Goal: Task Accomplishment & Management: Manage account settings

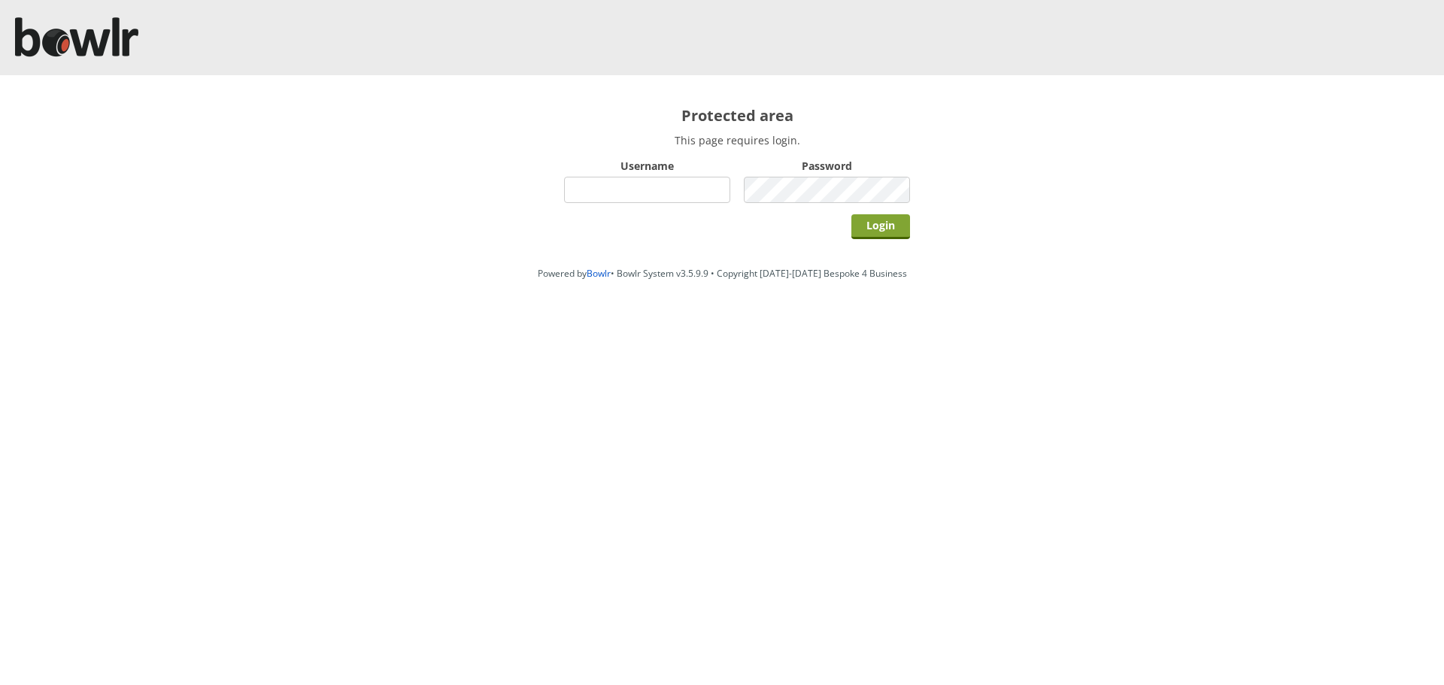
type input "hornseaindoorbowlsclub"
click at [884, 231] on input "Login" at bounding box center [880, 226] width 59 height 25
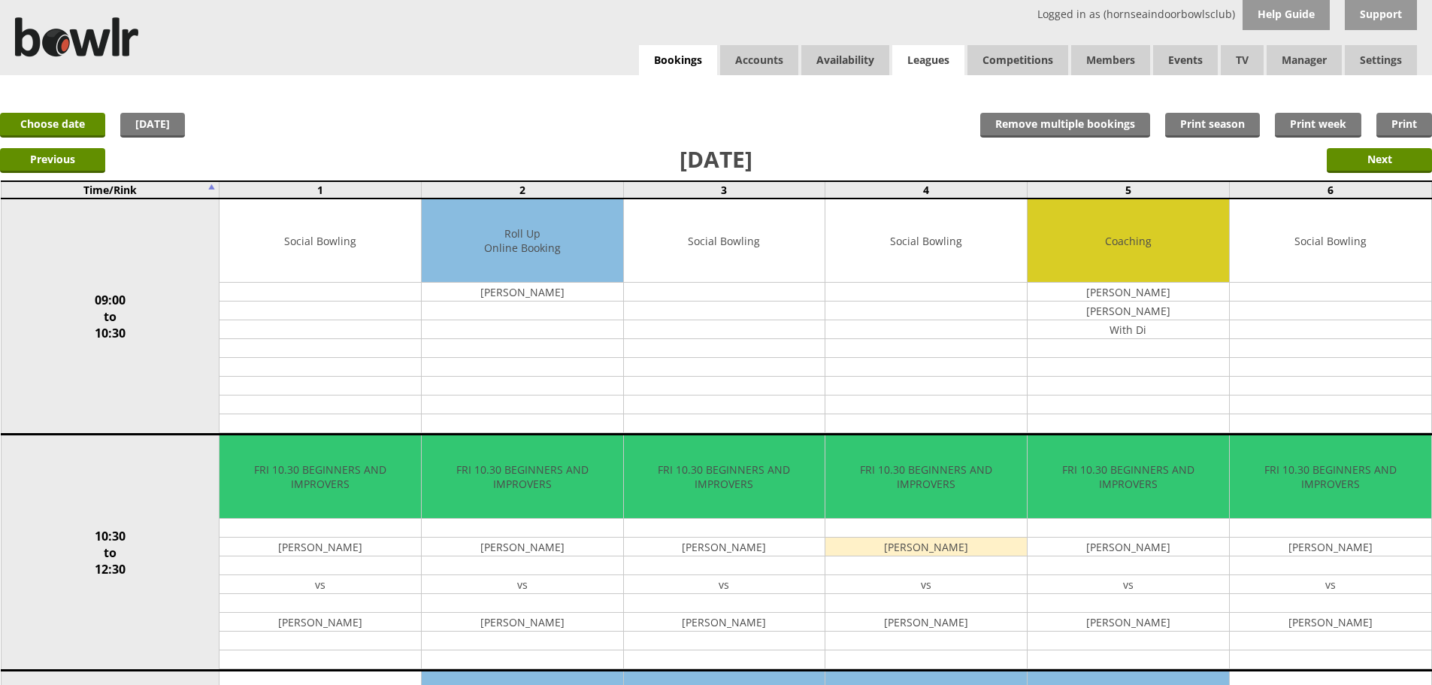
click at [928, 65] on link "Leagues" at bounding box center [929, 60] width 72 height 30
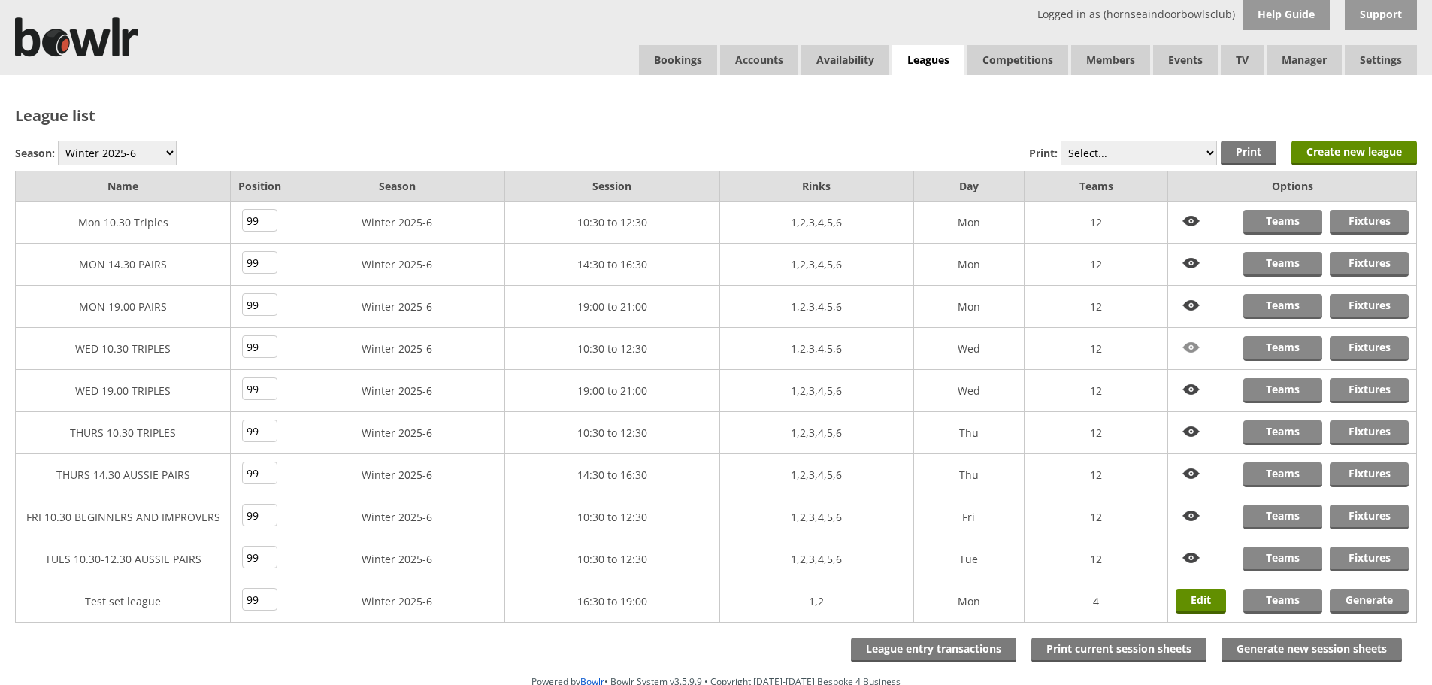
click at [1190, 347] on img at bounding box center [1192, 347] width 32 height 23
click at [1355, 346] on link "Fixtures" at bounding box center [1369, 348] width 79 height 25
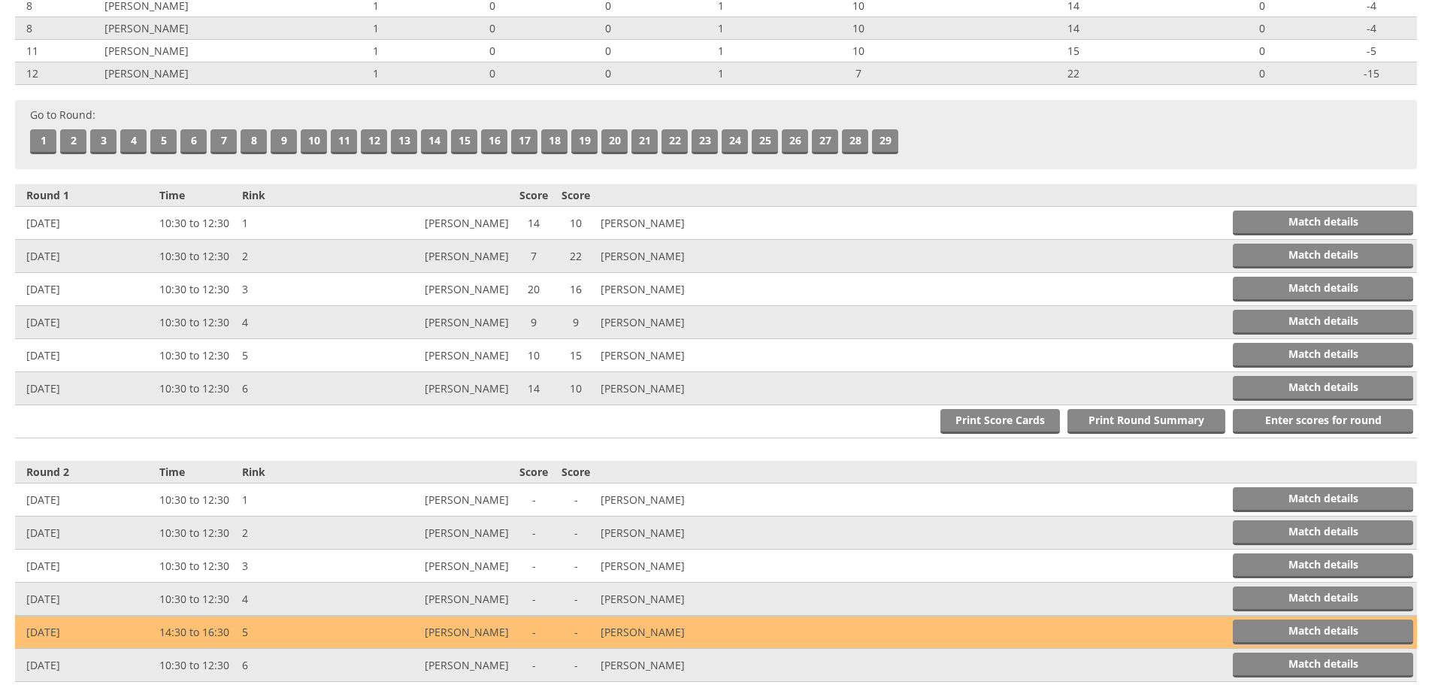
scroll to position [429, 0]
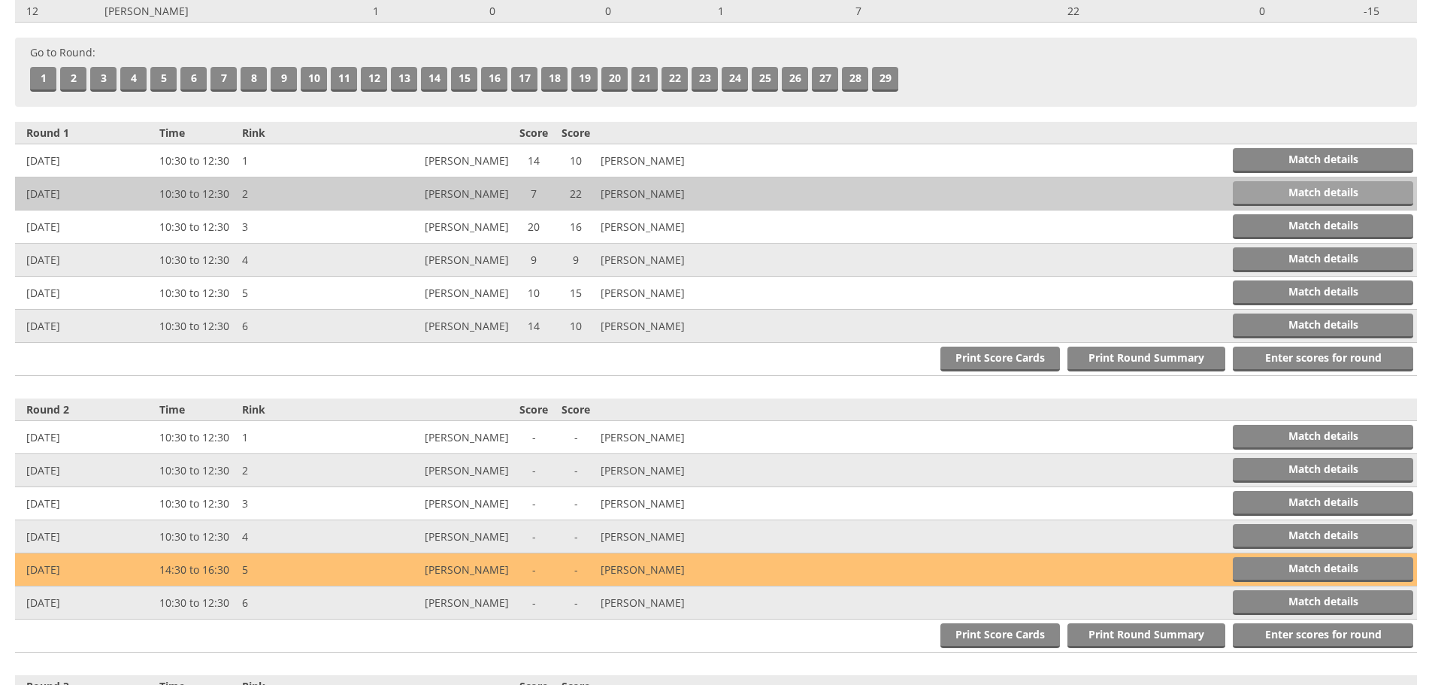
click at [1311, 186] on link "Match details" at bounding box center [1323, 193] width 180 height 25
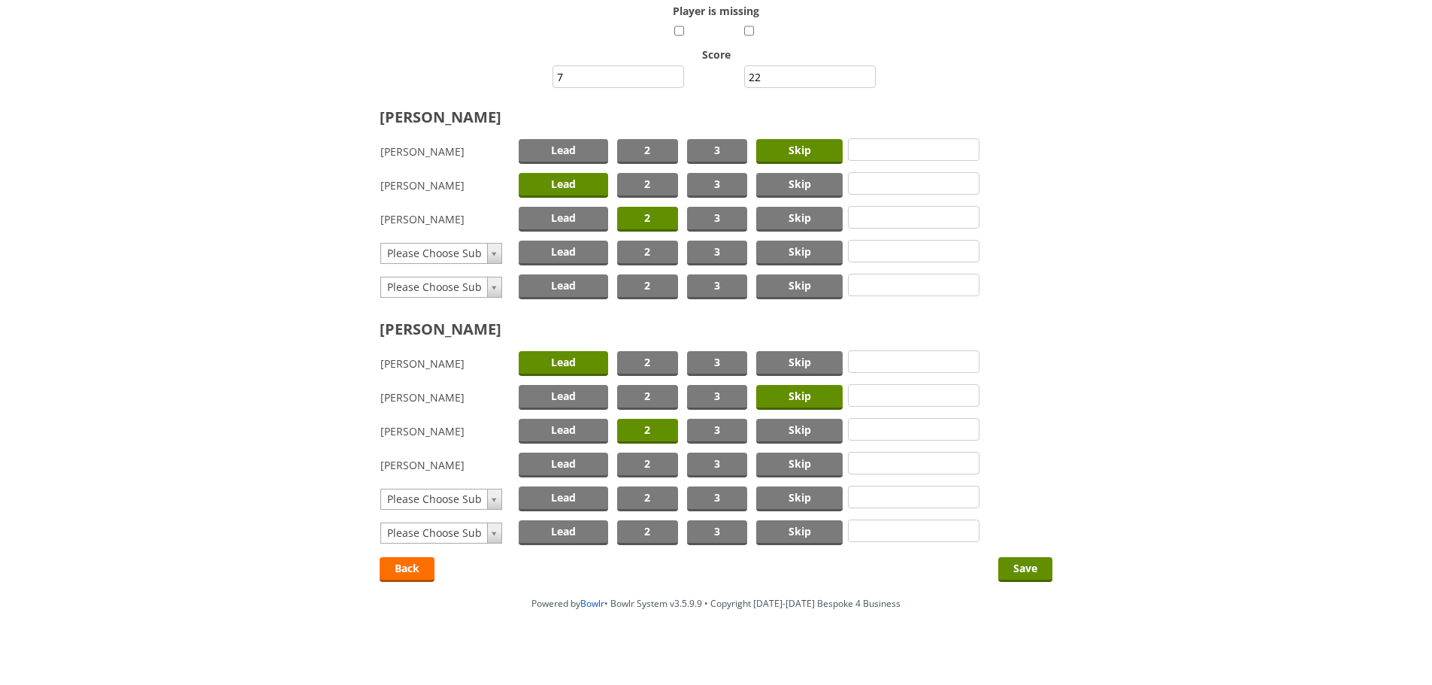
scroll to position [175, 0]
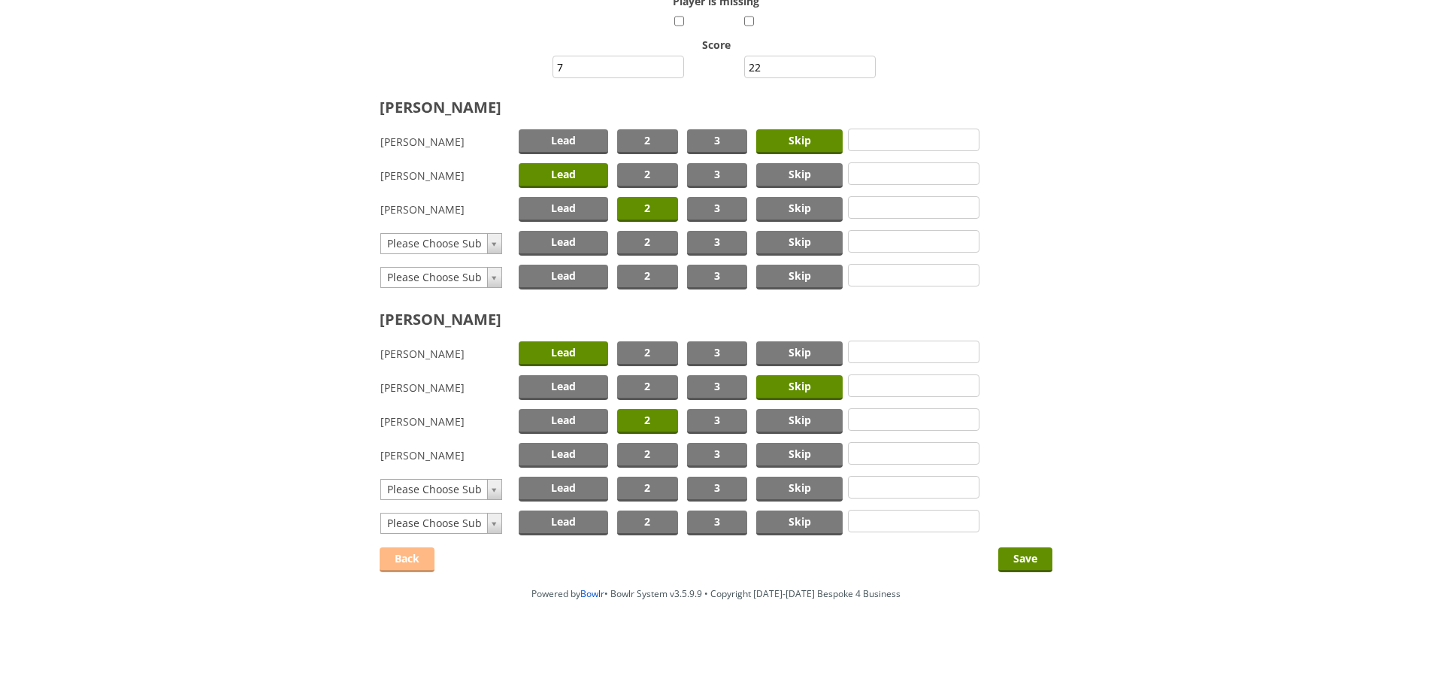
click at [399, 561] on link "Back" at bounding box center [407, 559] width 55 height 25
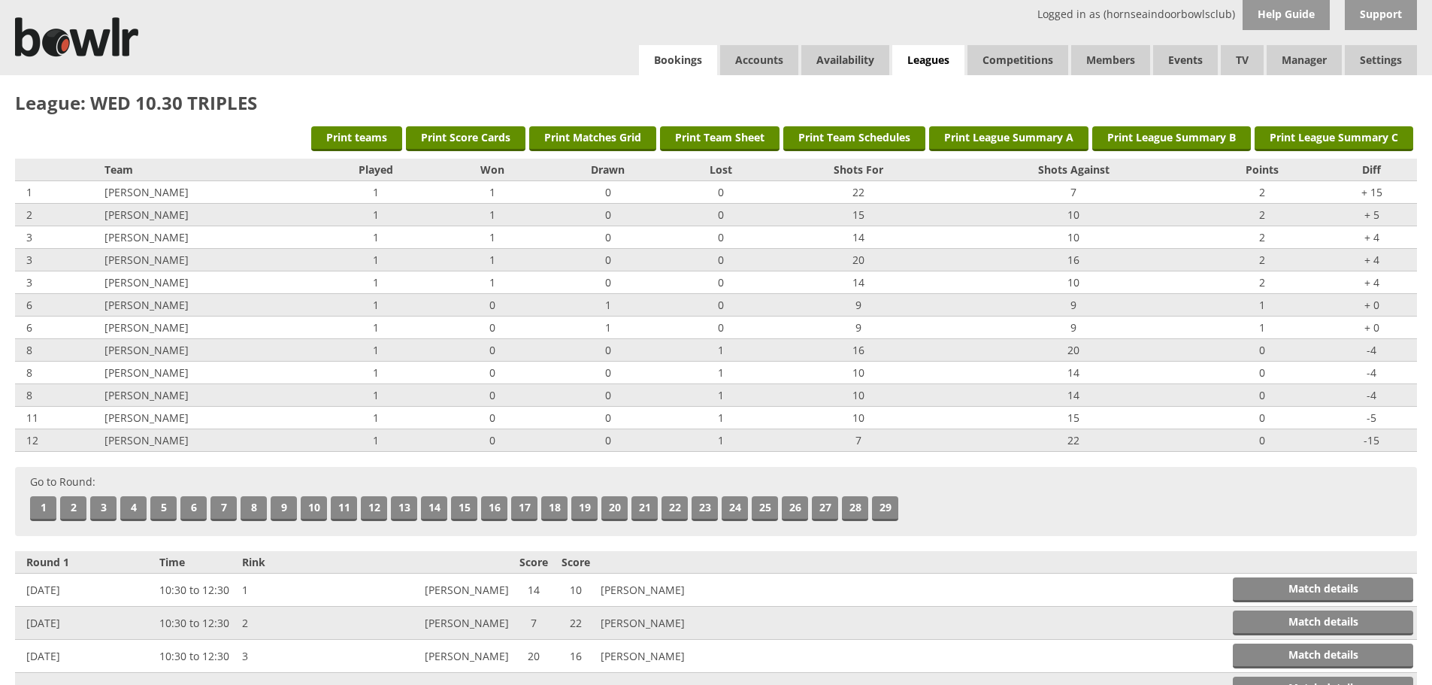
click at [683, 65] on link "Bookings" at bounding box center [678, 60] width 78 height 30
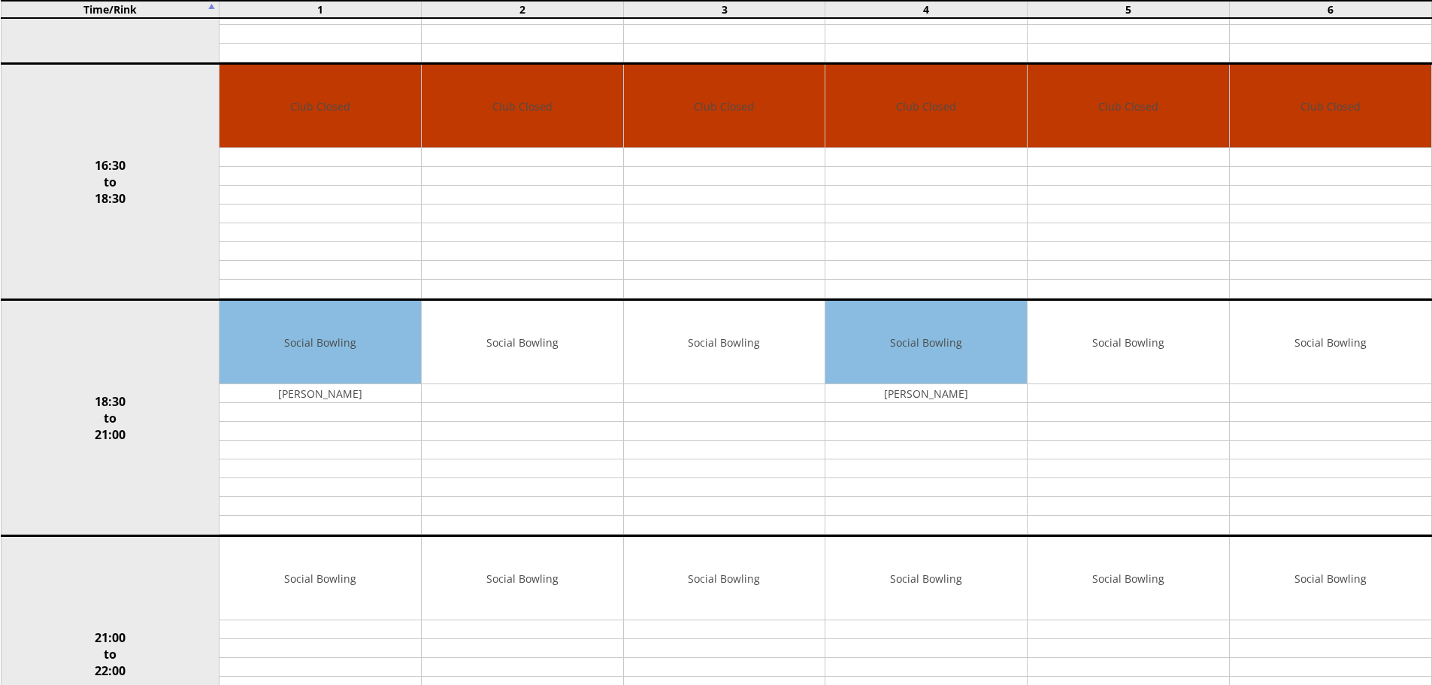
scroll to position [1111, 0]
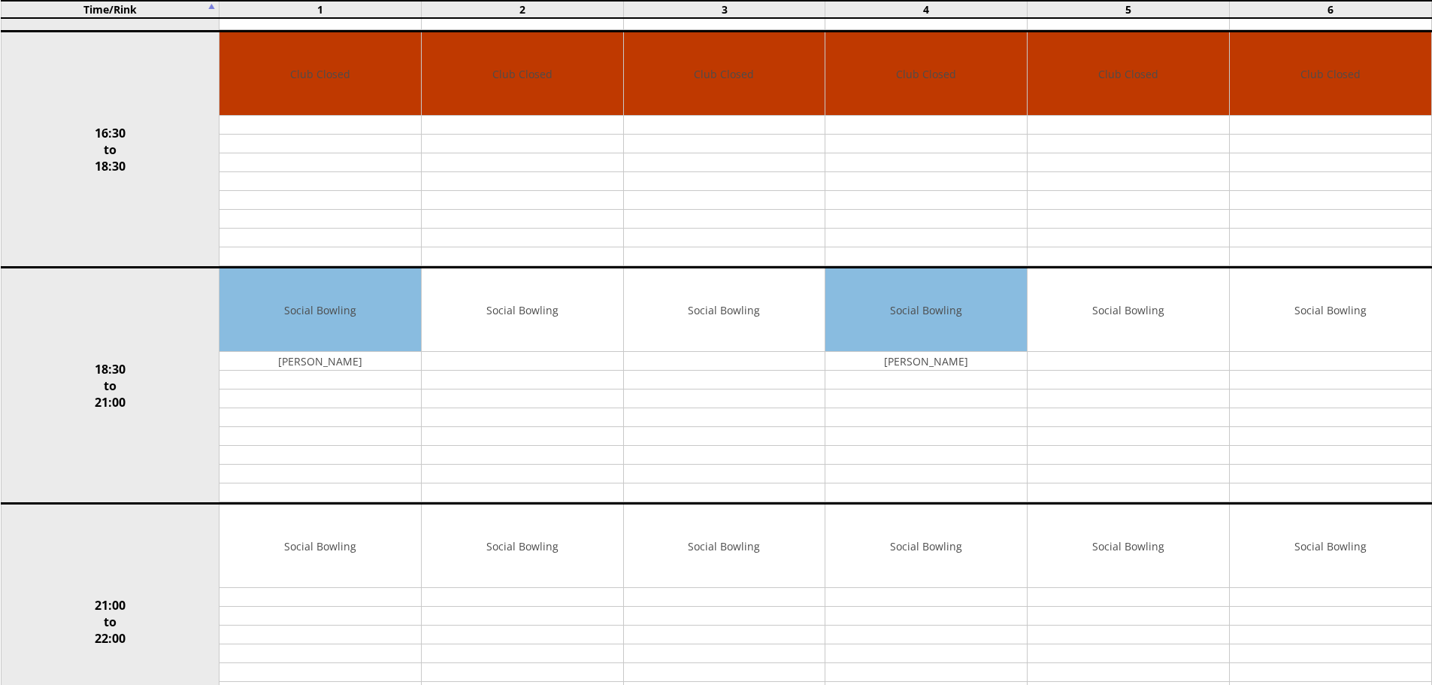
drag, startPoint x: 1142, startPoint y: 720, endPoint x: 0, endPoint y: 569, distance: 1152.1
drag, startPoint x: 0, startPoint y: 569, endPoint x: 0, endPoint y: 651, distance: 82.0
